Goal: Transaction & Acquisition: Download file/media

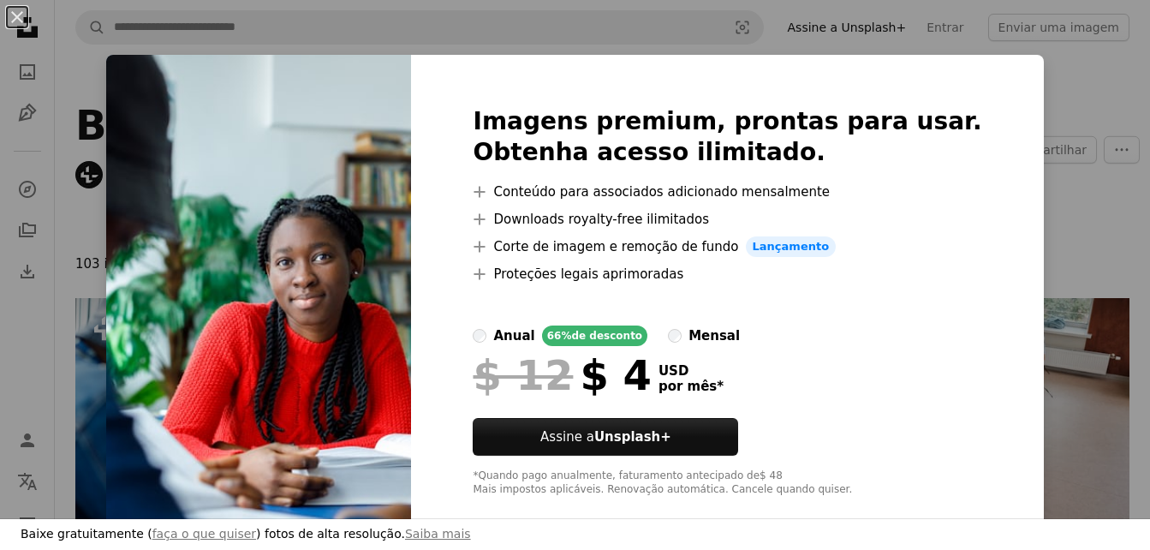
scroll to position [171, 0]
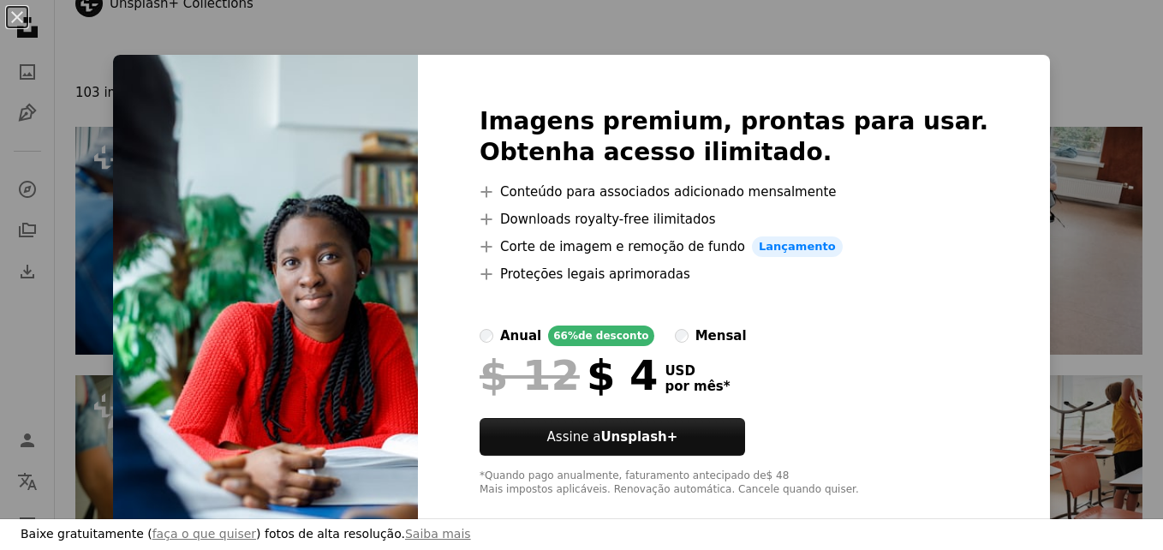
click at [1098, 103] on div "An X shape Imagens premium, prontas para usar. Obtenha acesso ilimitado. A plus…" at bounding box center [581, 275] width 1163 height 550
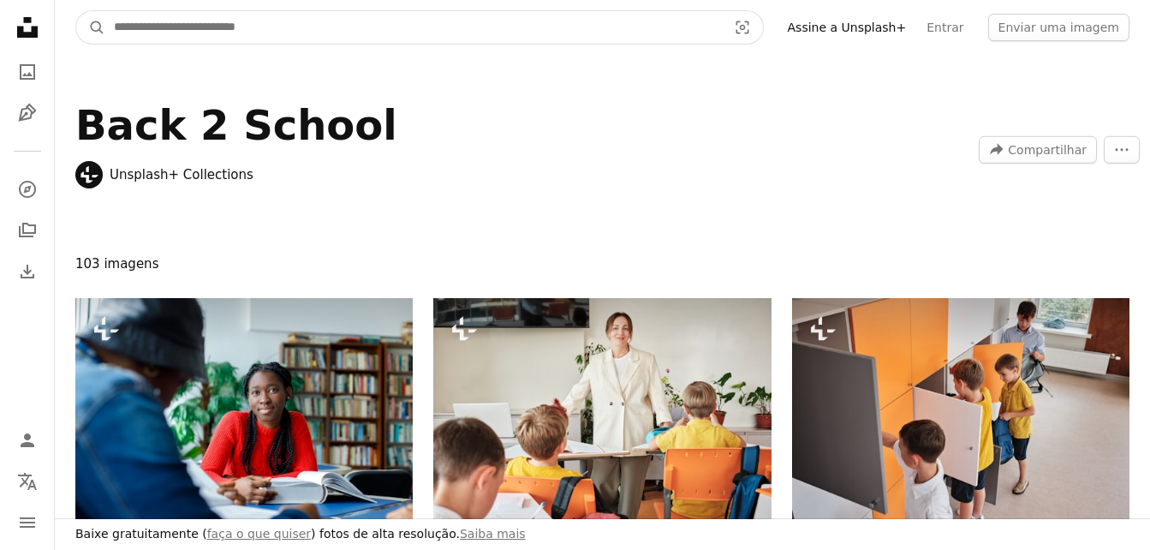
drag, startPoint x: 274, startPoint y: 80, endPoint x: 266, endPoint y: 25, distance: 55.4
click at [266, 25] on input "Pesquise conteúdo visual em todo o site" at bounding box center [413, 27] width 617 height 33
type input "**********"
click button "A magnifying glass" at bounding box center [90, 27] width 29 height 33
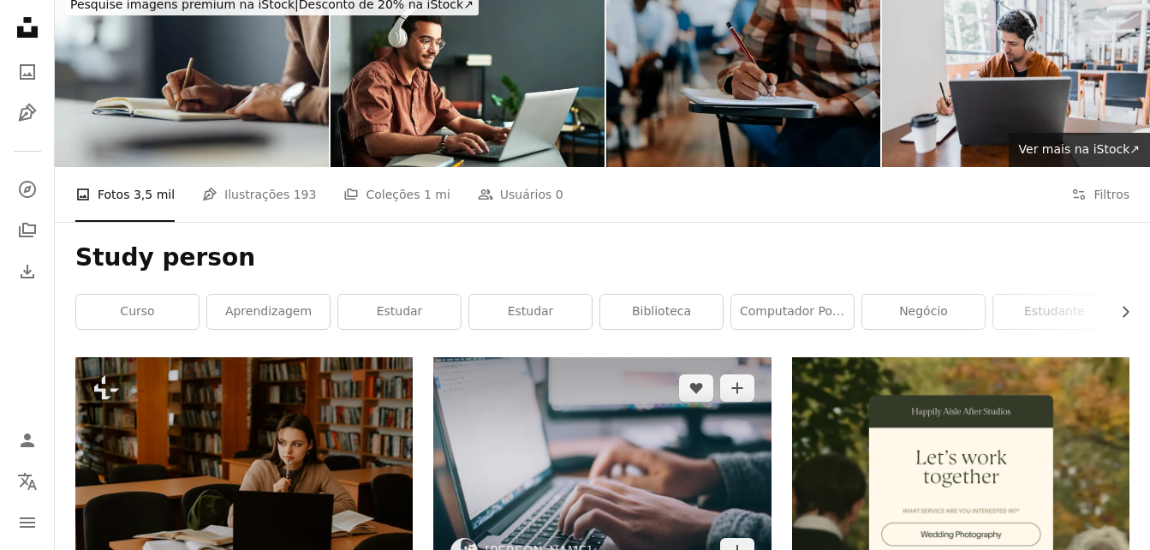
scroll to position [171, 0]
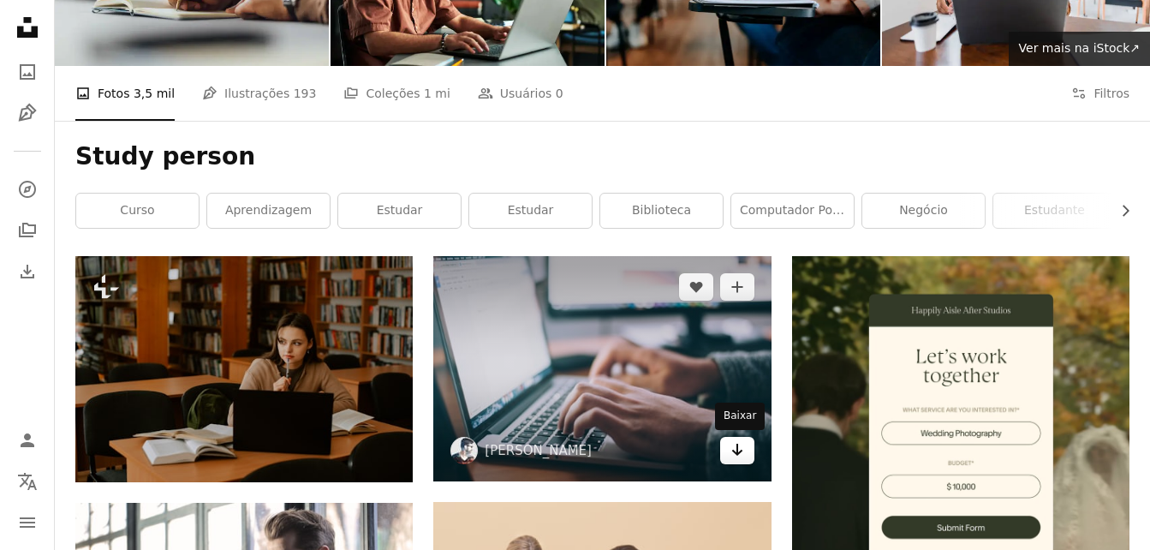
click at [745, 449] on link "Arrow pointing down" at bounding box center [737, 450] width 34 height 27
